Goal: Book appointment/travel/reservation

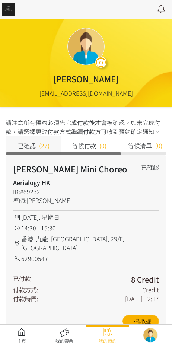
click at [26, 329] on link at bounding box center [21, 336] width 43 height 16
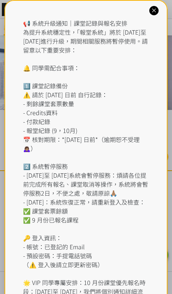
click at [75, 22] on div "📢 系統升級通知｜課堂記錄與報名安排 為提升系統穩定性，「報堂系統」將於 2025 年 9 月 1 日至 2 日進行升級，期間相關服務將暫停使用。請留意以下重…" at bounding box center [86, 171] width 126 height 304
click at [154, 12] on icon at bounding box center [153, 10] width 7 height 7
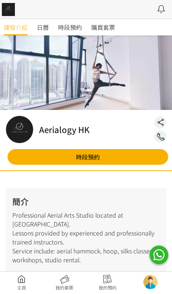
click at [80, 25] on span "時段預約" at bounding box center [70, 27] width 24 height 9
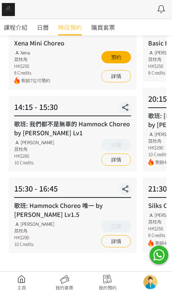
scroll to position [103, 0]
click at [112, 239] on link "詳情" at bounding box center [116, 241] width 30 height 12
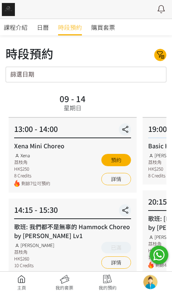
scroll to position [112, 0]
